Goal: Information Seeking & Learning: Understand process/instructions

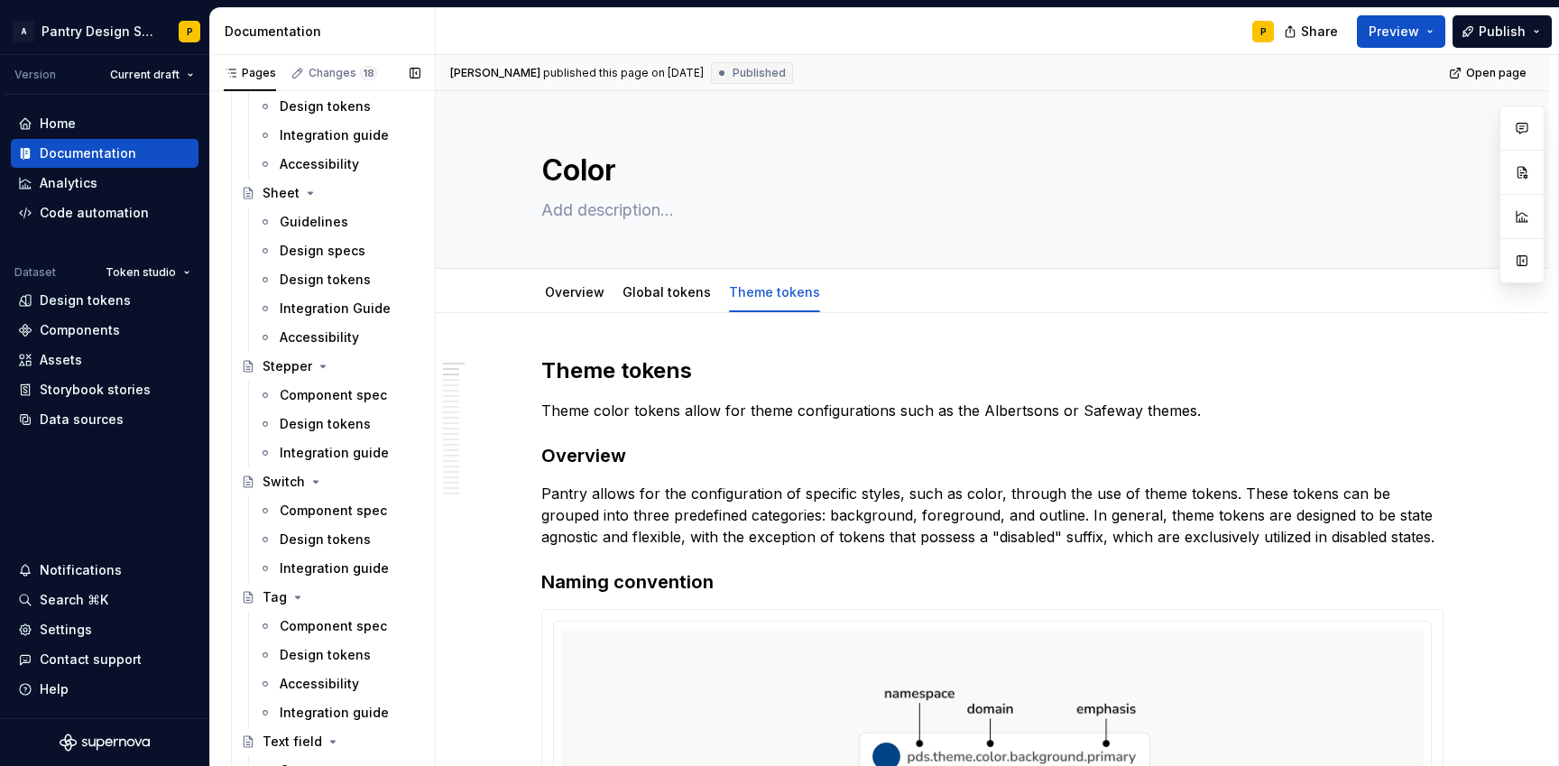
scroll to position [4732, 0]
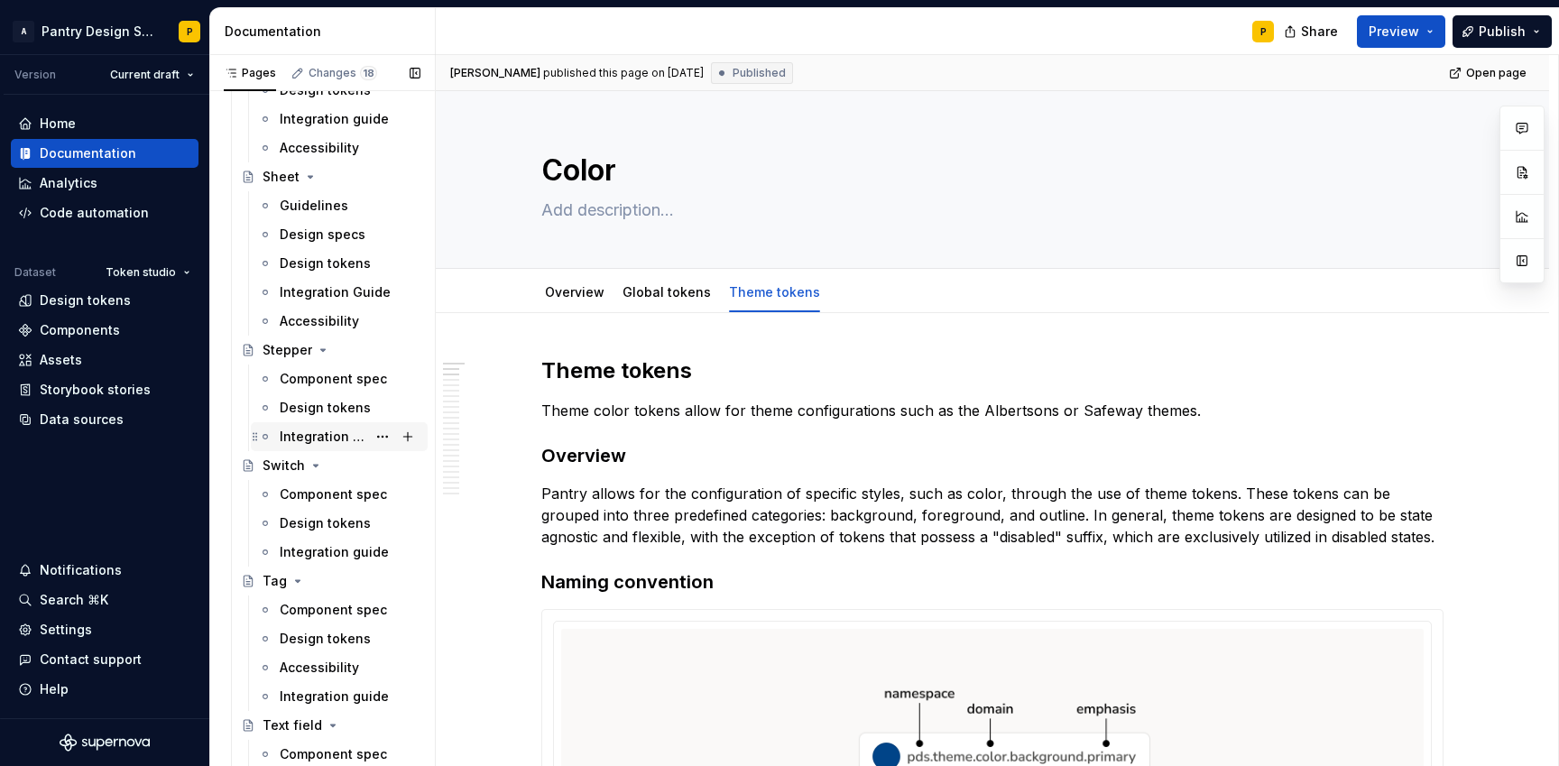
click at [317, 430] on div "Integration guide" at bounding box center [323, 437] width 87 height 18
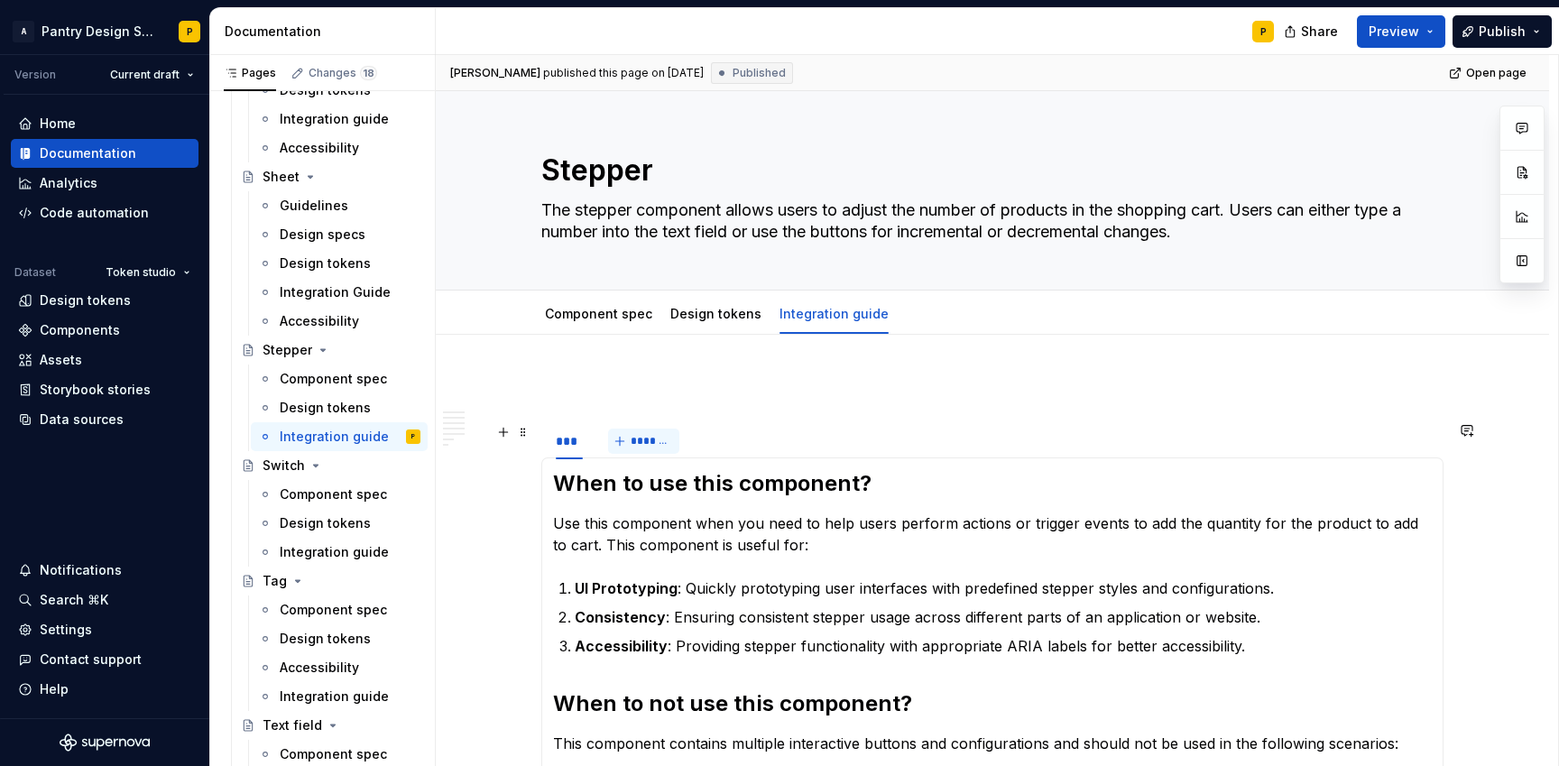
type textarea "*"
click at [643, 439] on span "*******" at bounding box center [651, 441] width 41 height 14
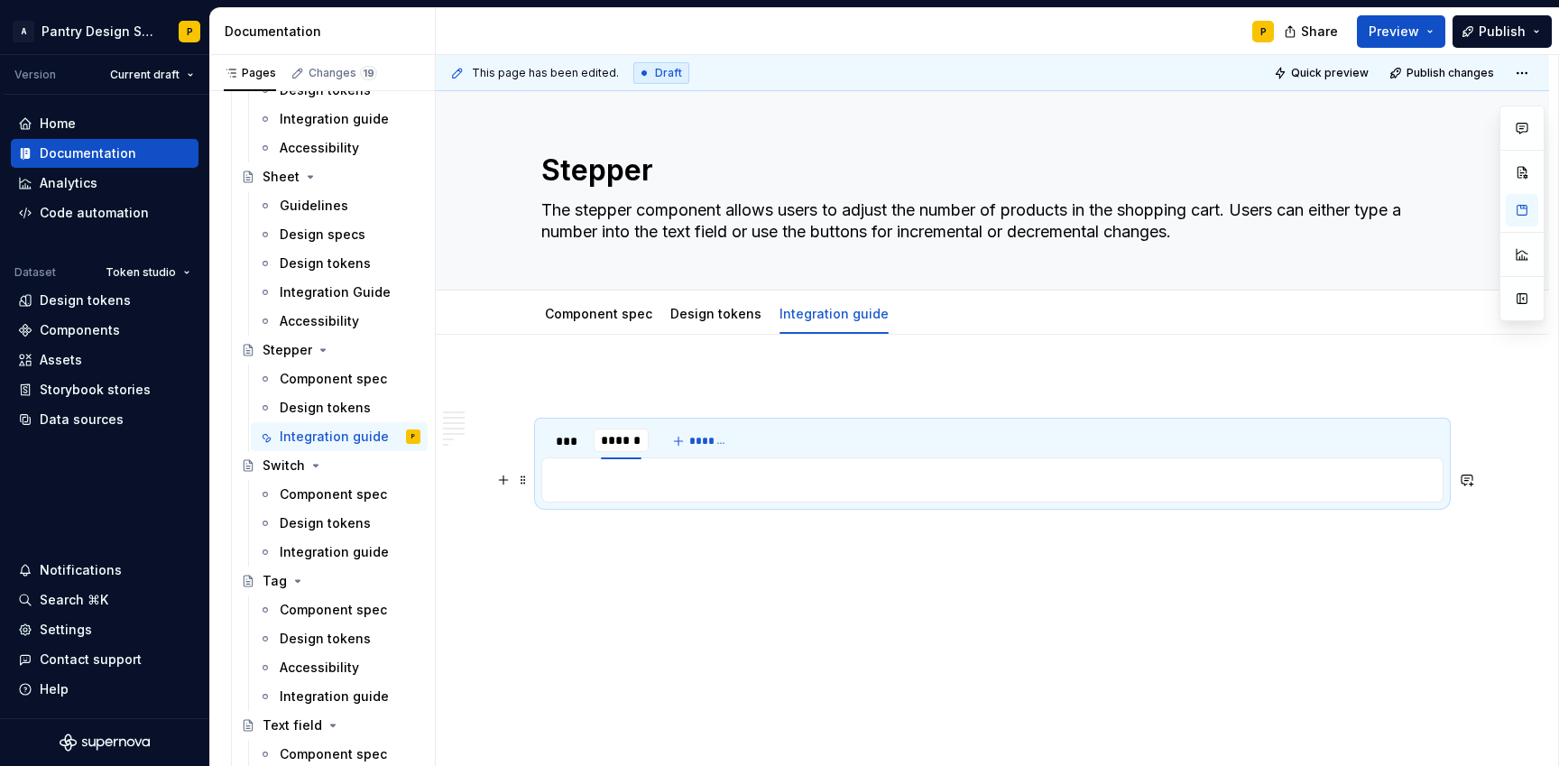
type input "*******"
click at [813, 392] on p at bounding box center [992, 389] width 902 height 22
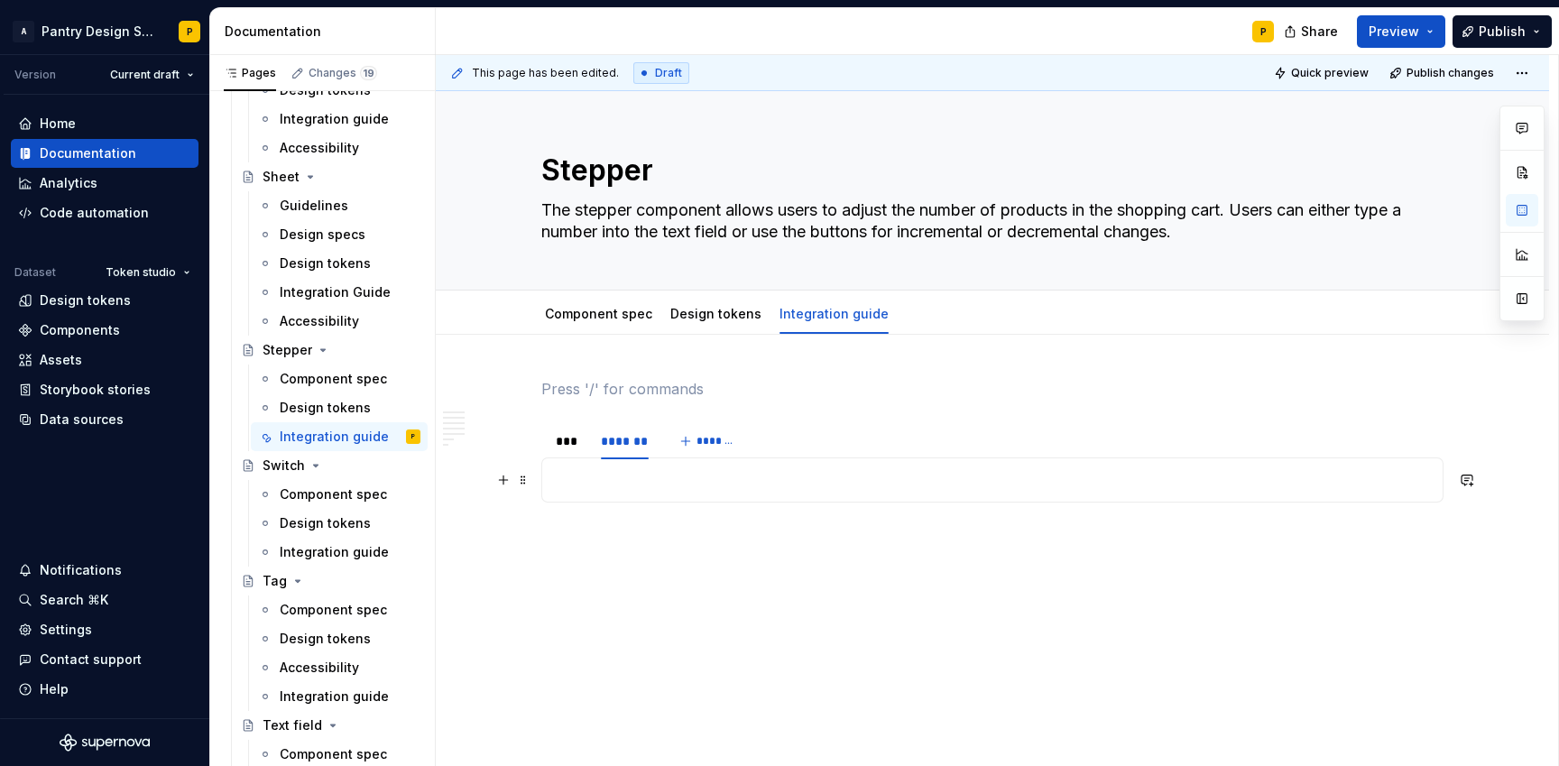
click at [625, 474] on p at bounding box center [992, 480] width 879 height 22
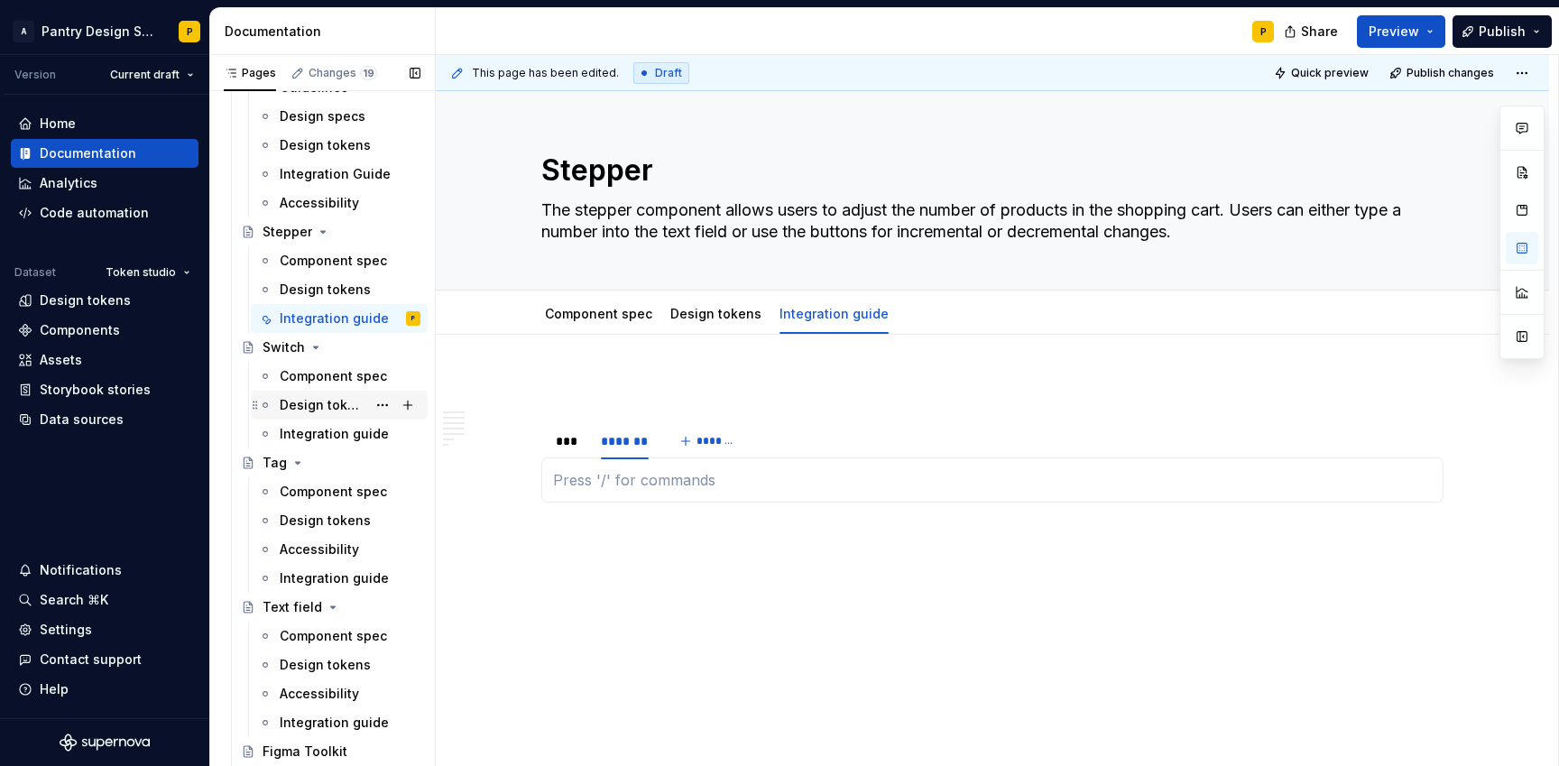
scroll to position [4852, 0]
click at [324, 573] on div "Integration guide" at bounding box center [323, 577] width 87 height 18
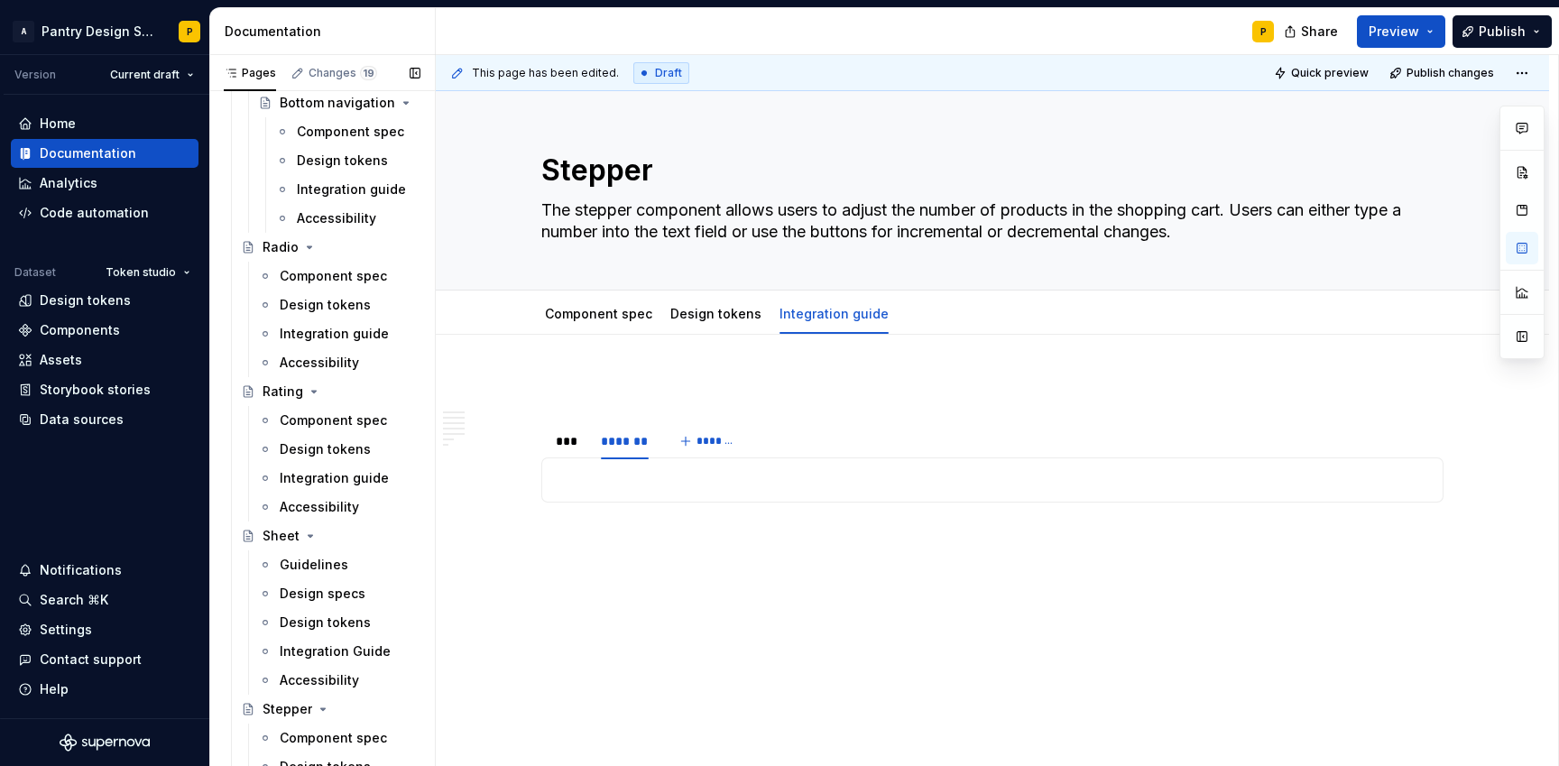
scroll to position [4367, 0]
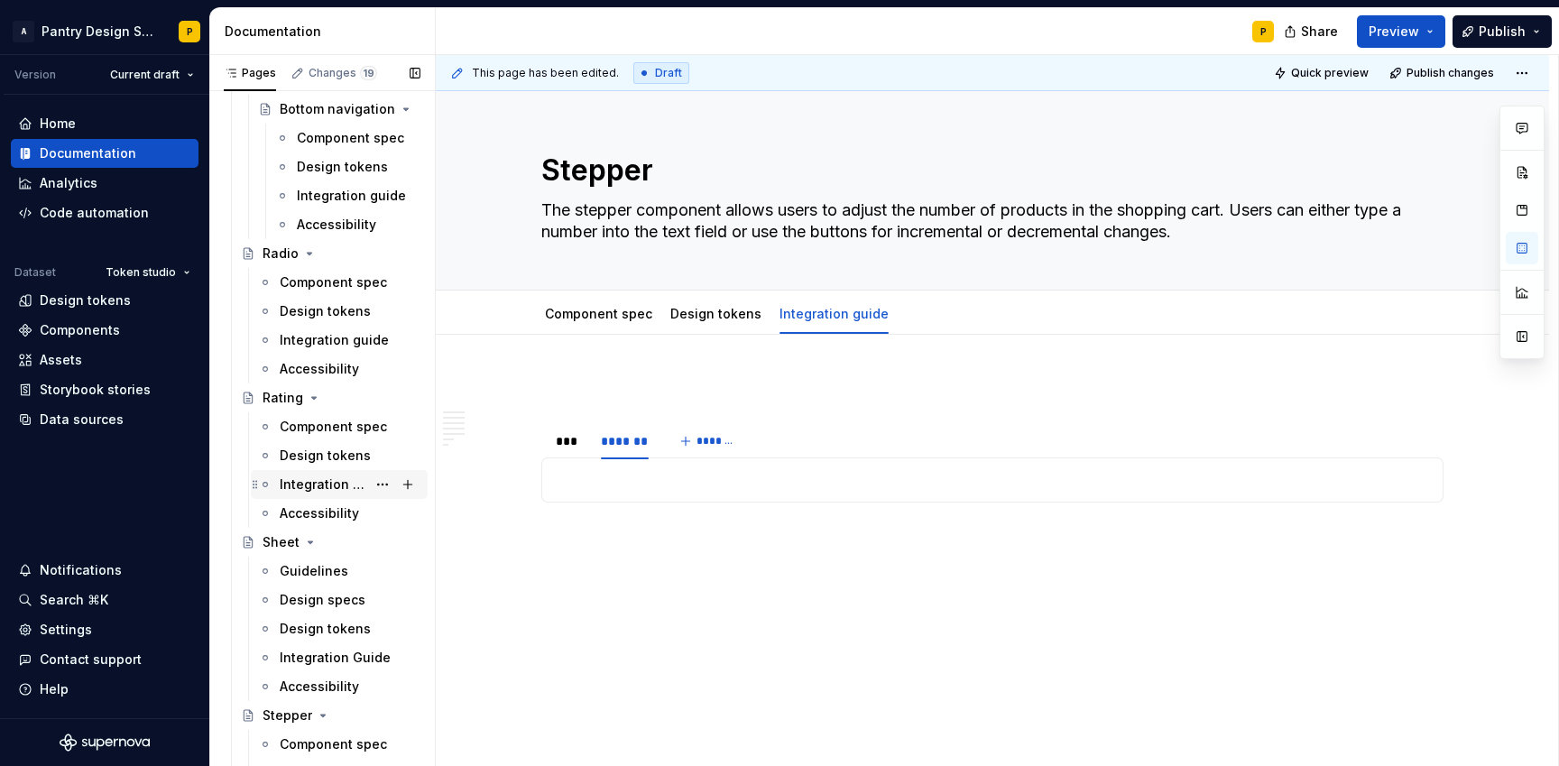
click at [321, 477] on div "Integration guide" at bounding box center [323, 484] width 87 height 18
click at [603, 476] on p at bounding box center [992, 480] width 879 height 22
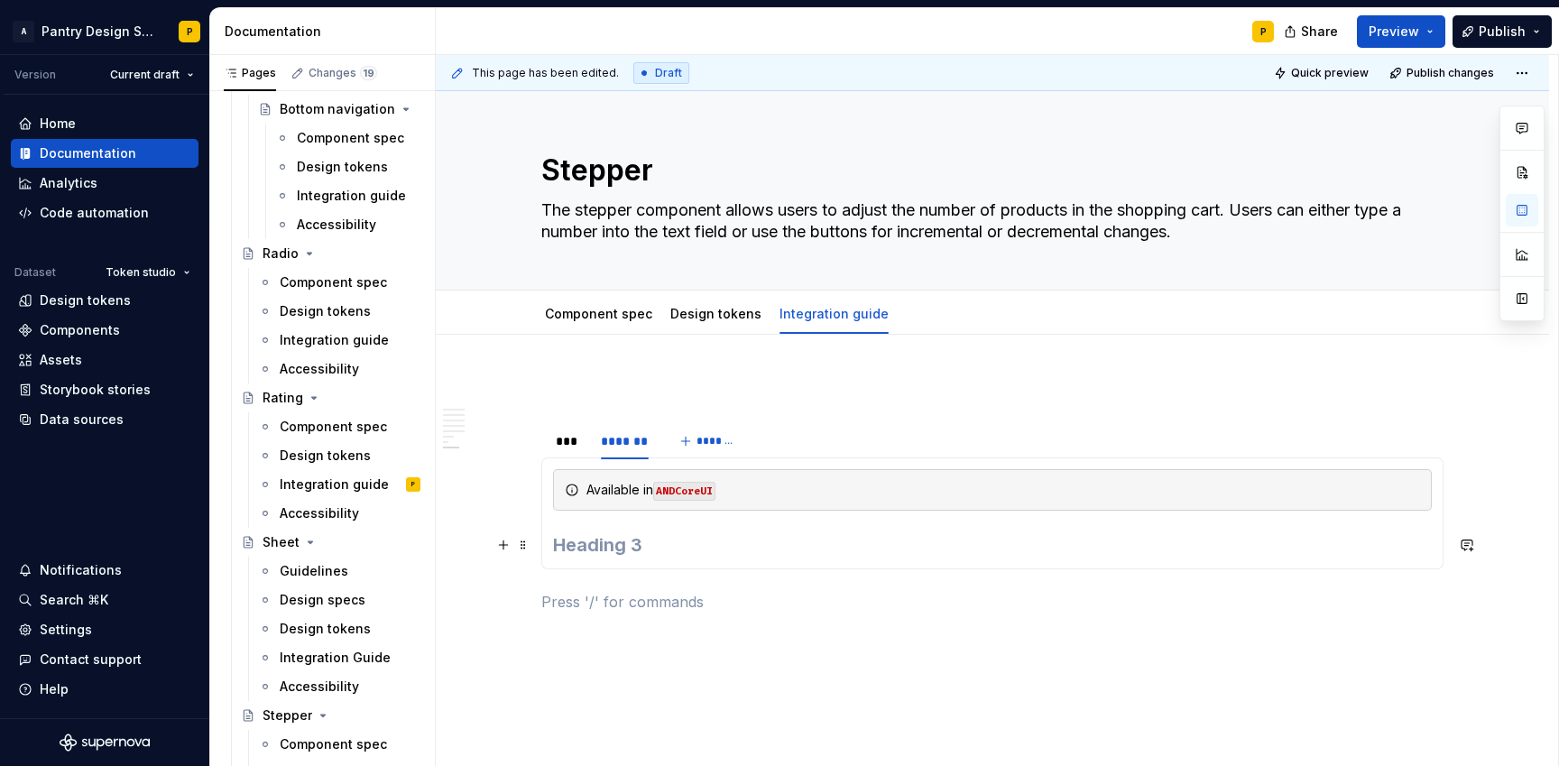
click at [600, 545] on h3 at bounding box center [992, 544] width 879 height 25
type textarea "*"
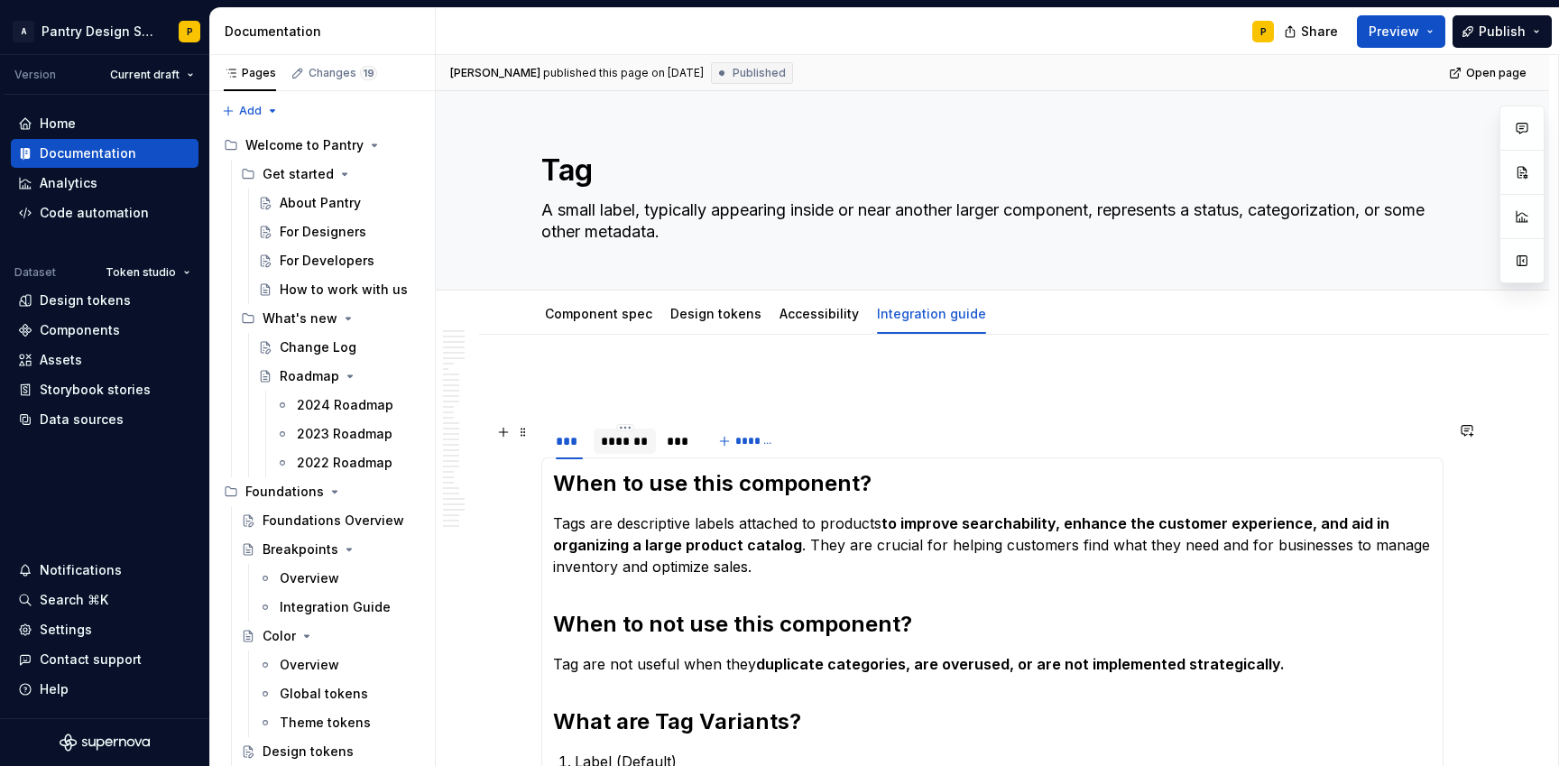
click at [639, 448] on div "*******" at bounding box center [625, 441] width 48 height 18
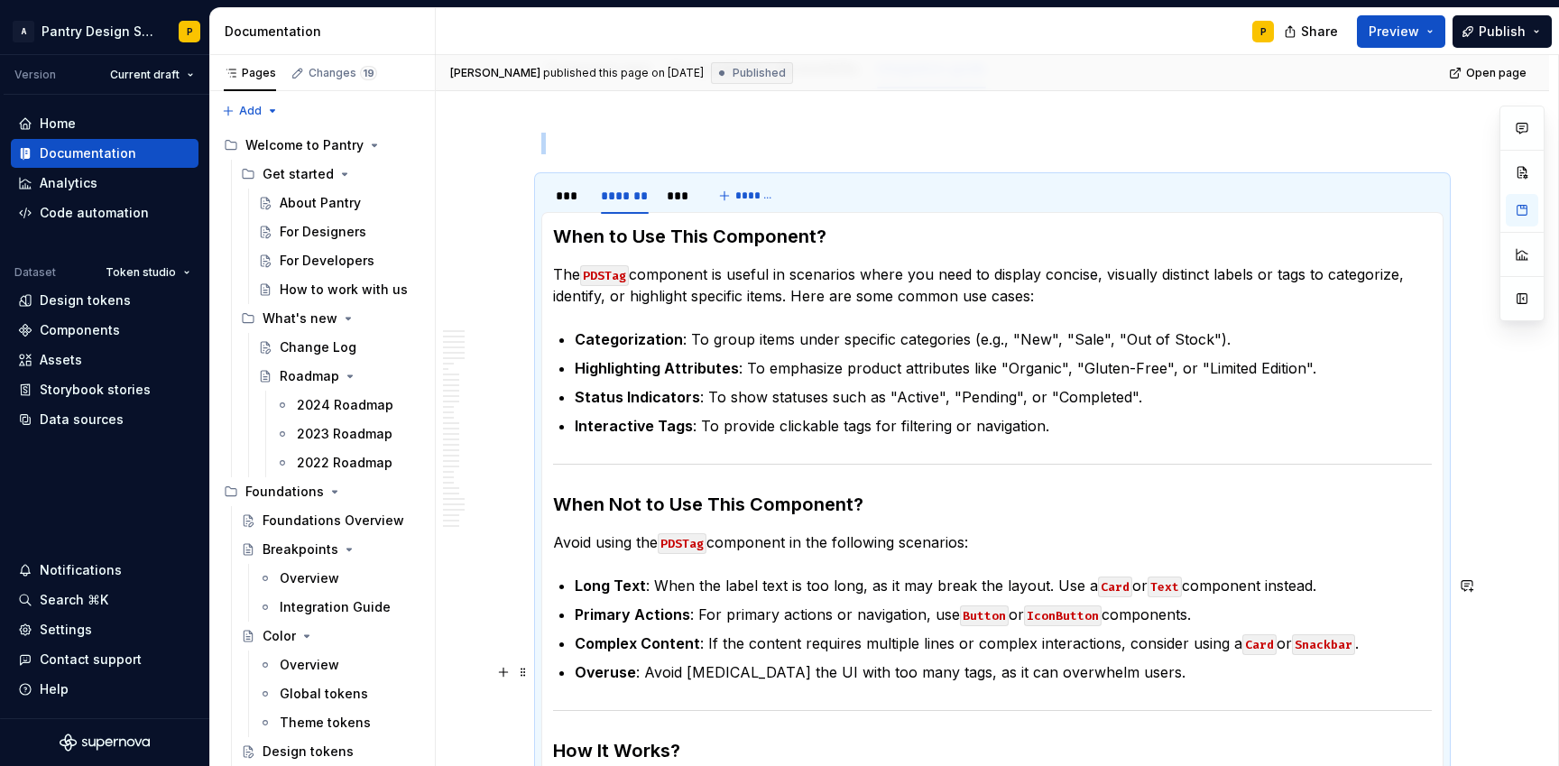
scroll to position [195, 0]
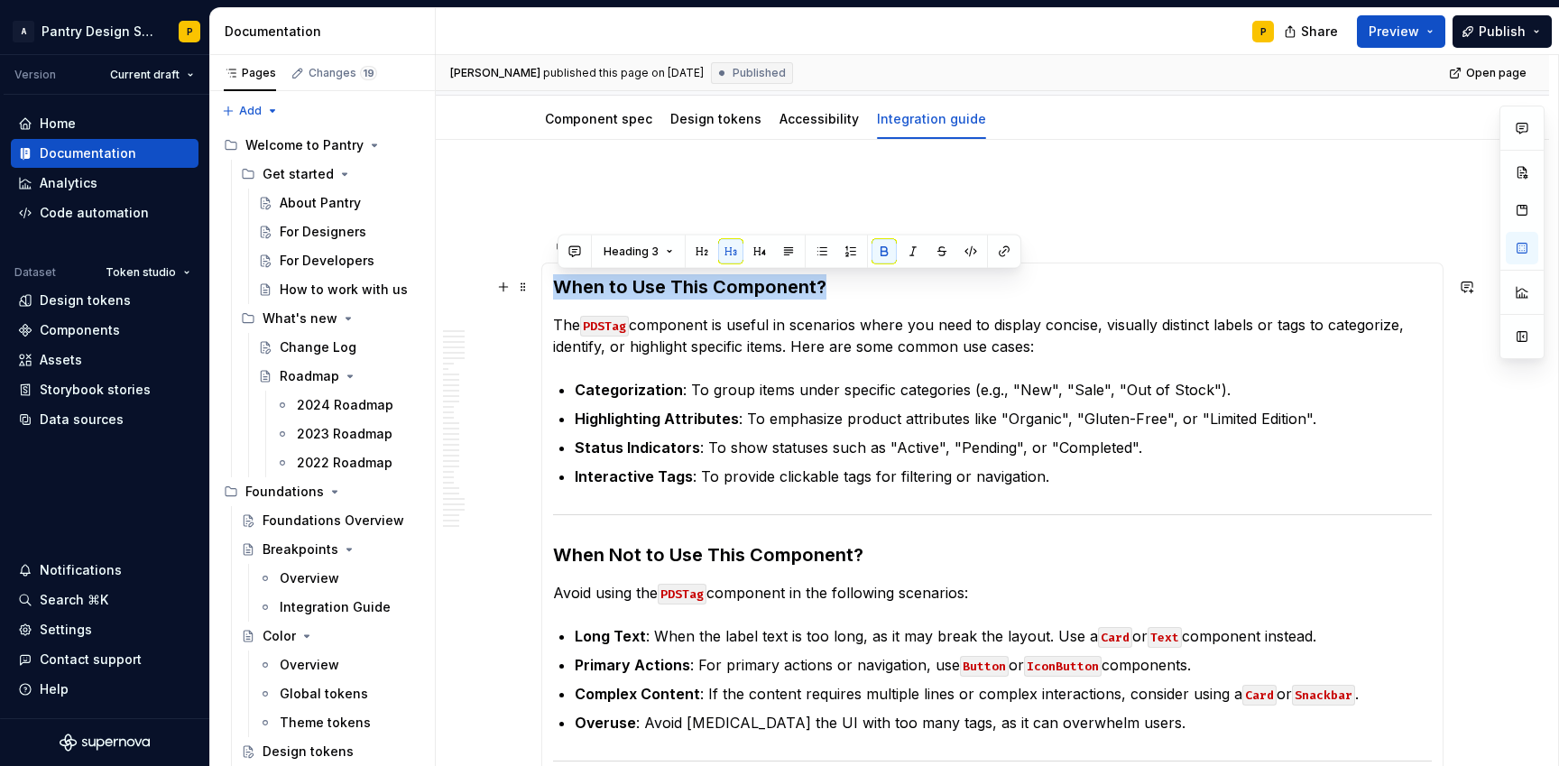
drag, startPoint x: 833, startPoint y: 288, endPoint x: 552, endPoint y: 281, distance: 280.7
copy strong "When to Use This Component?"
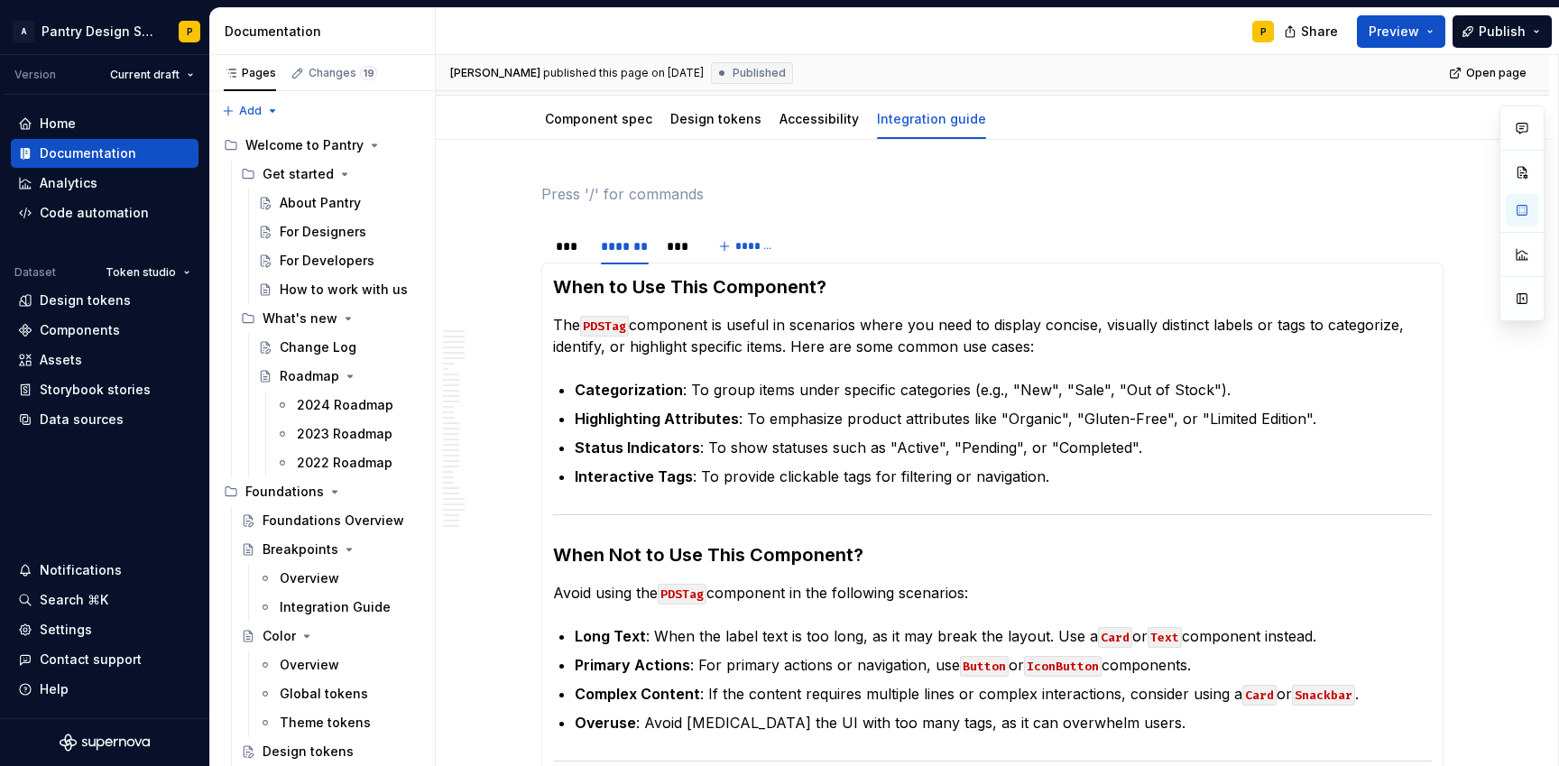
type textarea "*"
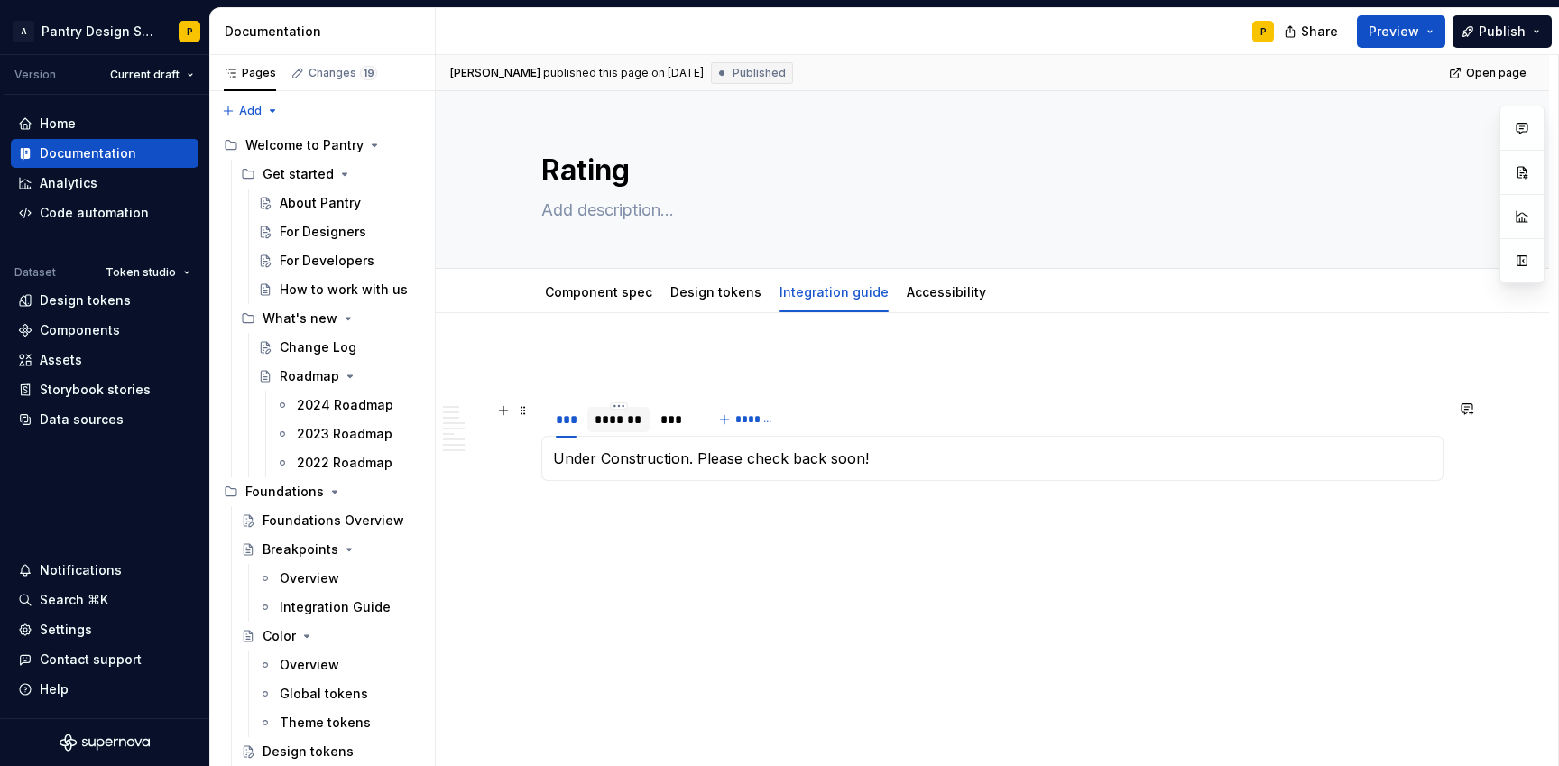
click at [630, 417] on div "*******" at bounding box center [619, 420] width 48 height 18
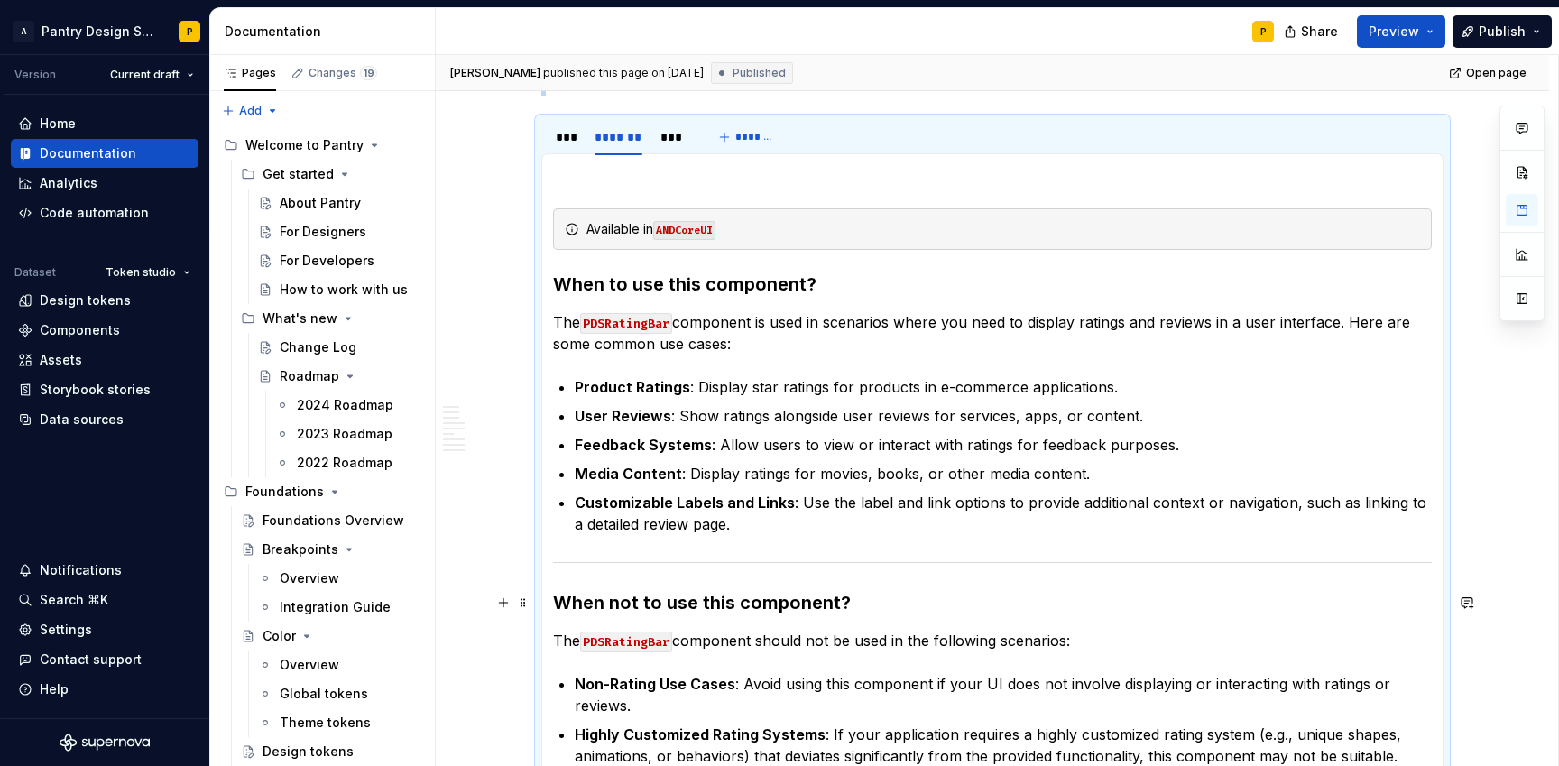
scroll to position [249, 0]
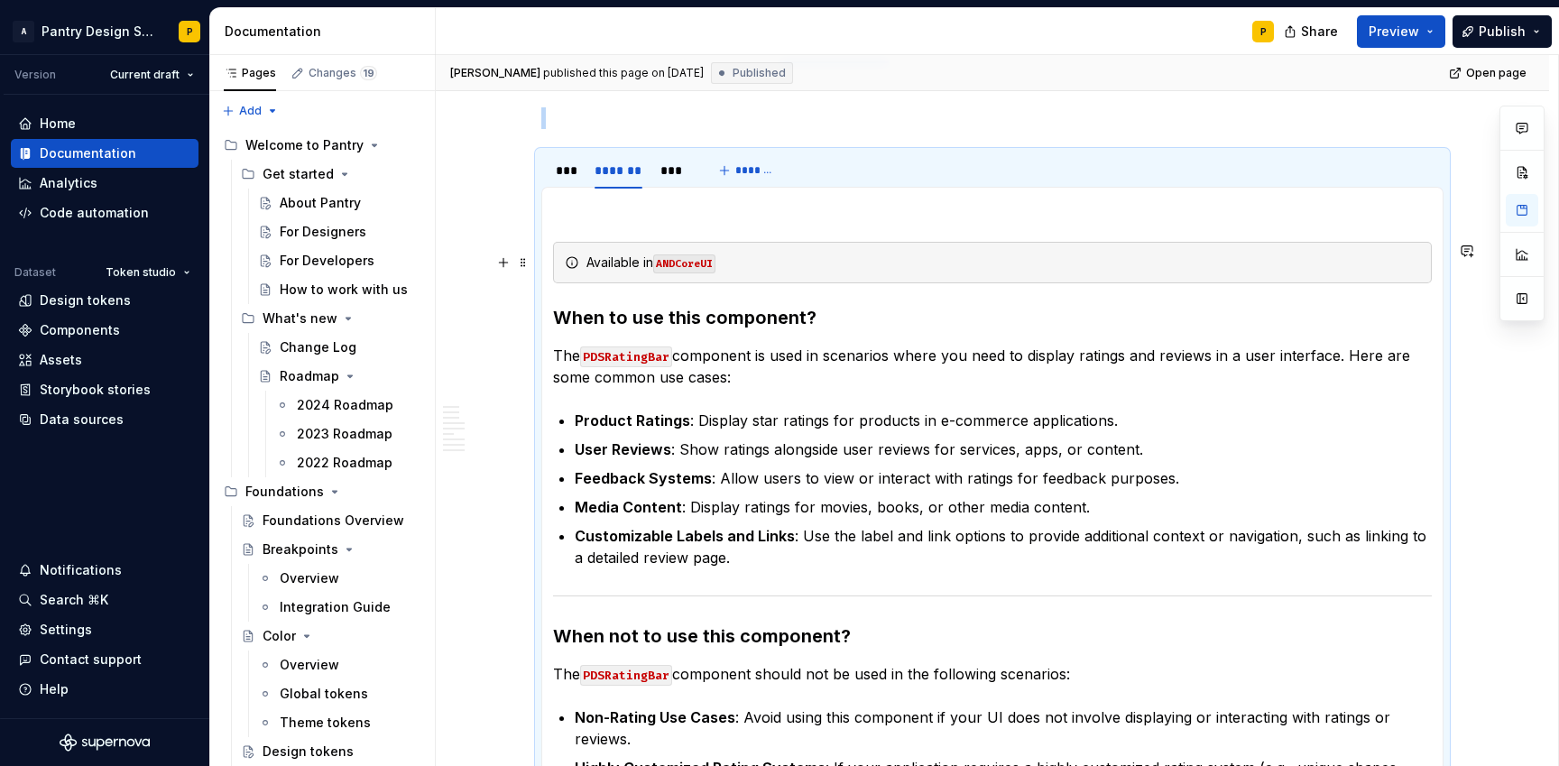
click at [736, 268] on div "Available in ANDCoreUI" at bounding box center [1003, 263] width 834 height 18
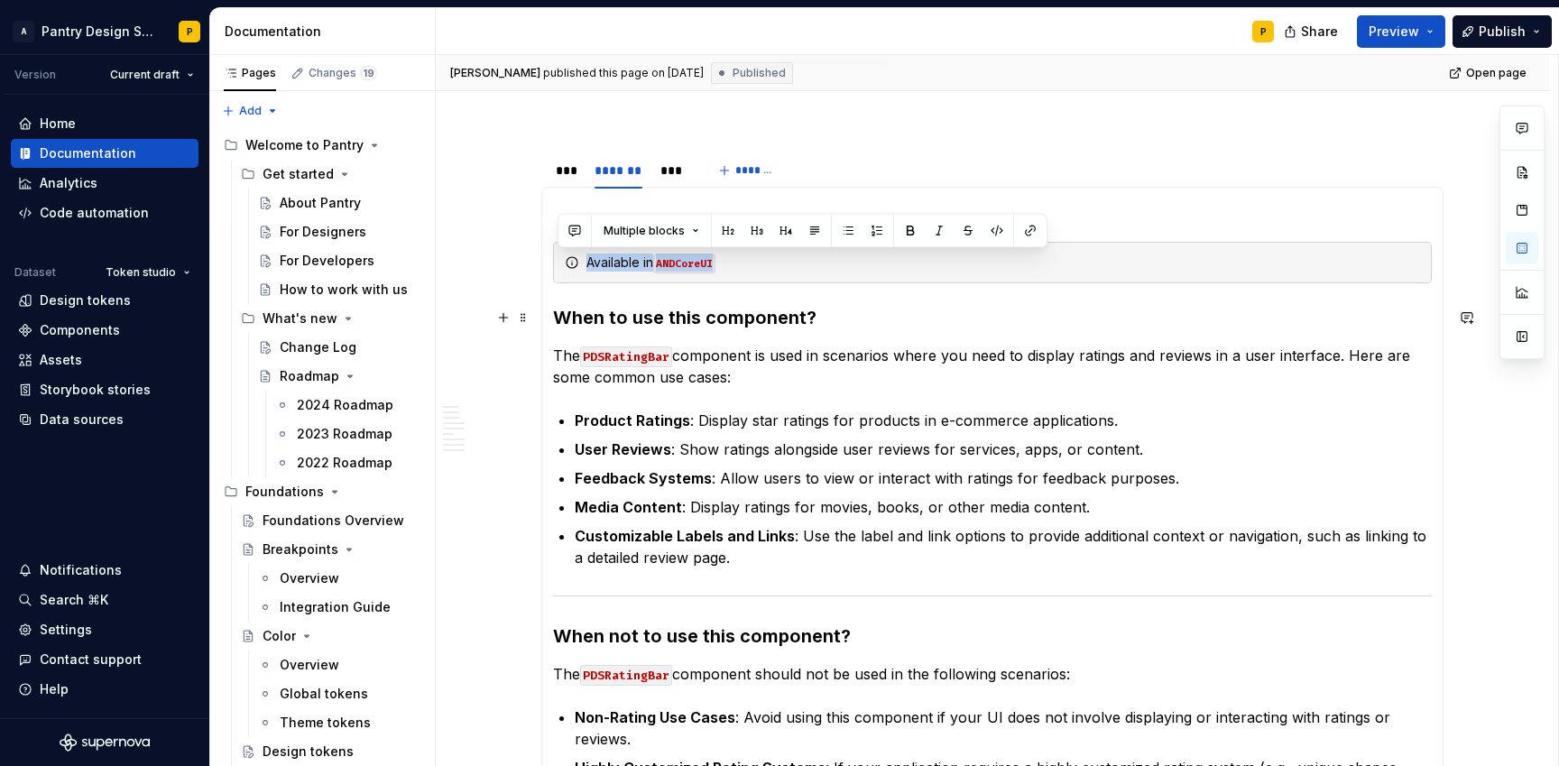
drag, startPoint x: 569, startPoint y: 263, endPoint x: 1242, endPoint y: 294, distance: 673.8
copy div "Available in ANDCoreUI"
type textarea "*"
click at [707, 317] on strong "When to use this component?" at bounding box center [684, 318] width 263 height 22
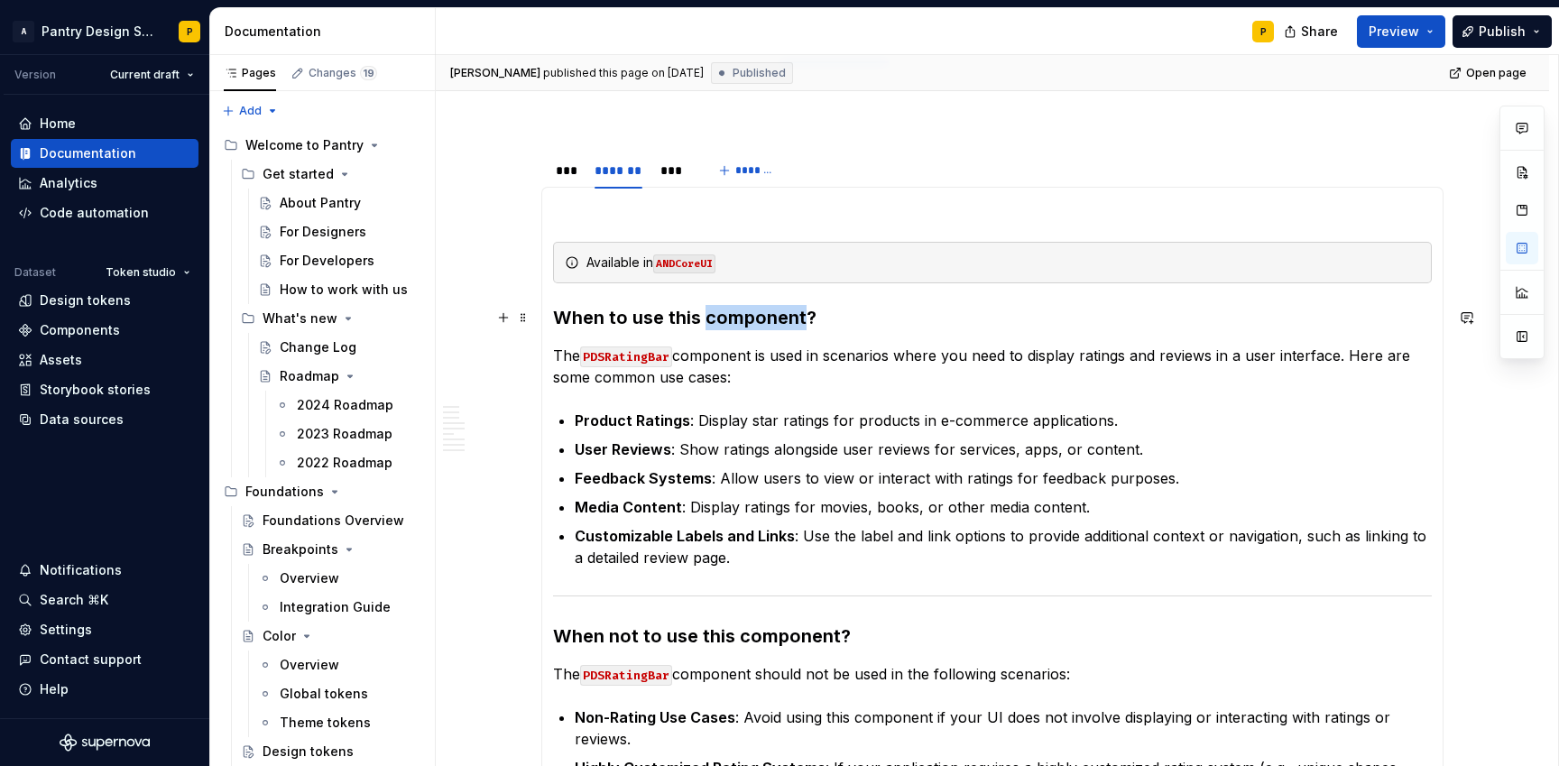
click at [707, 317] on strong "When to use this component?" at bounding box center [684, 318] width 263 height 22
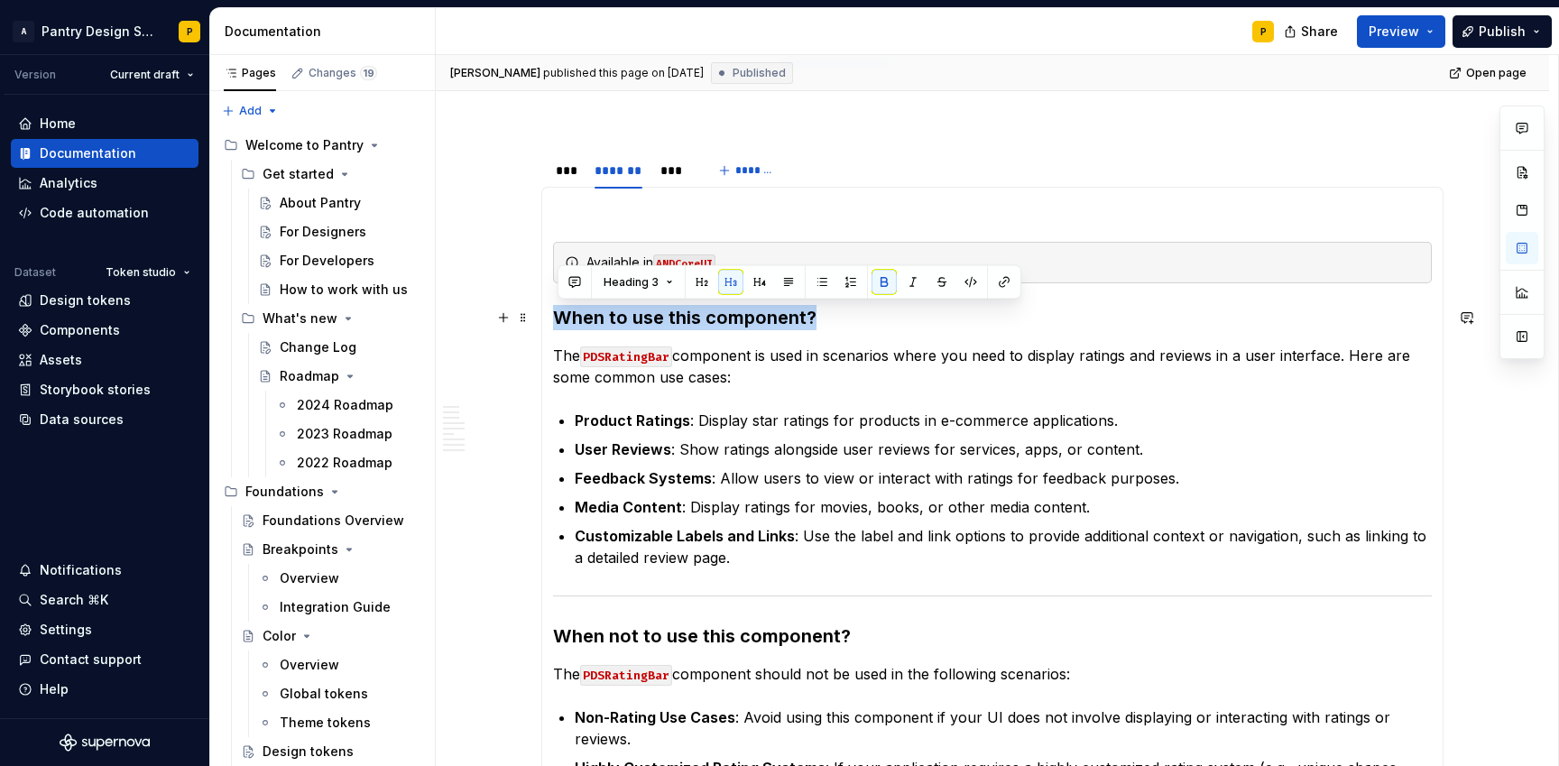
click at [707, 317] on strong "When to use this component?" at bounding box center [684, 318] width 263 height 22
copy strong "When to use this component?"
